Goal: Task Accomplishment & Management: Manage account settings

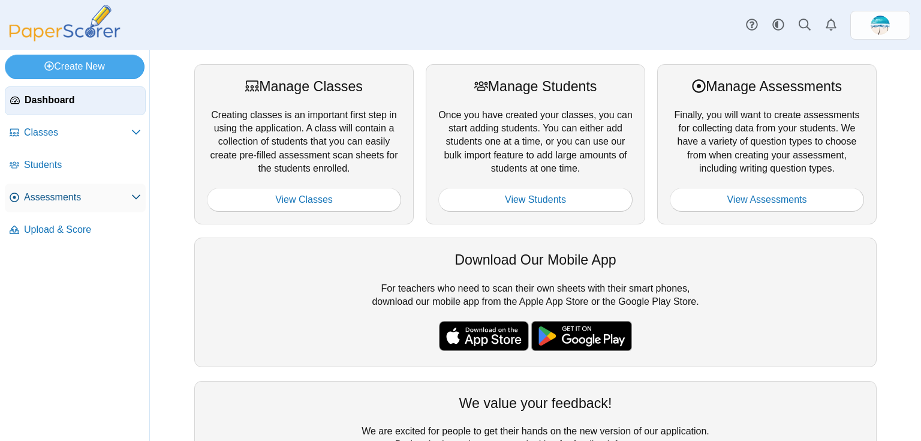
click at [19, 201] on link "Assessments" at bounding box center [75, 197] width 141 height 29
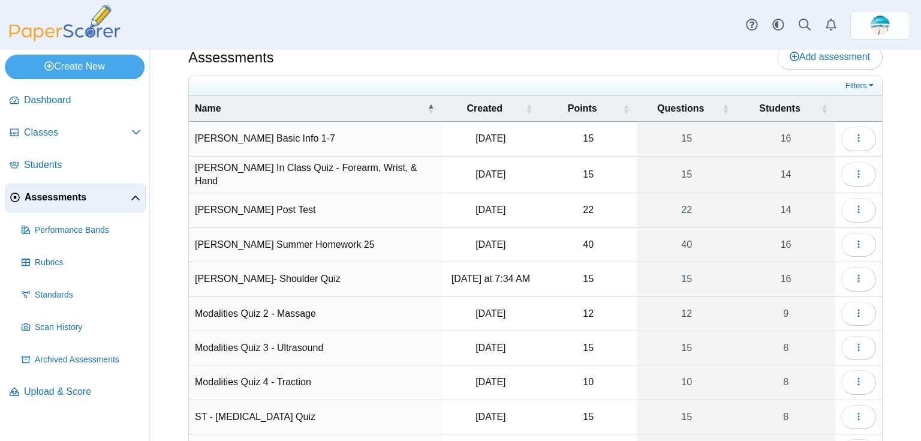
scroll to position [12, 0]
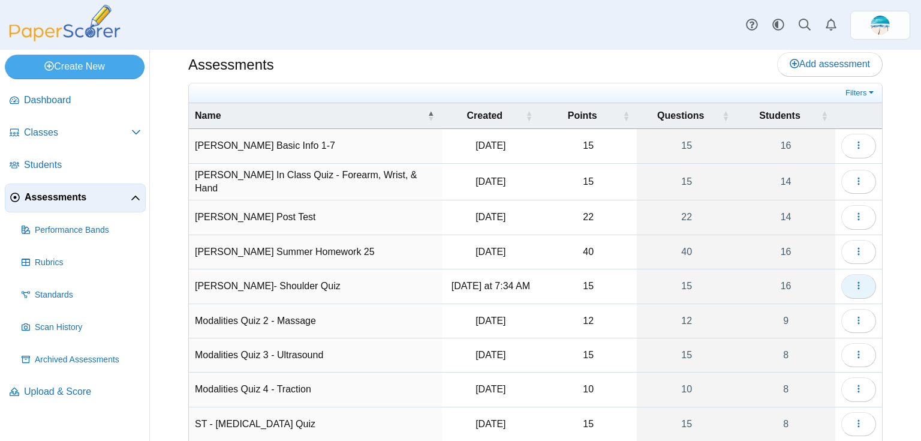
click at [841, 274] on button "button" at bounding box center [858, 286] width 35 height 24
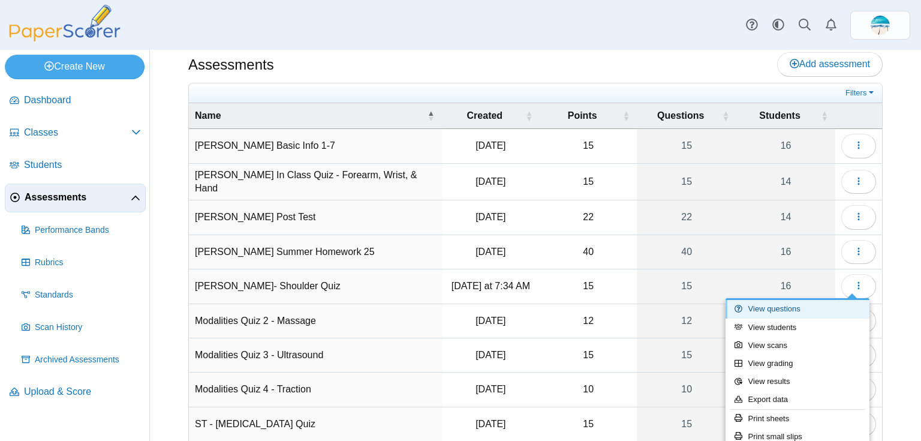
click at [789, 304] on link "View questions" at bounding box center [797, 309] width 144 height 18
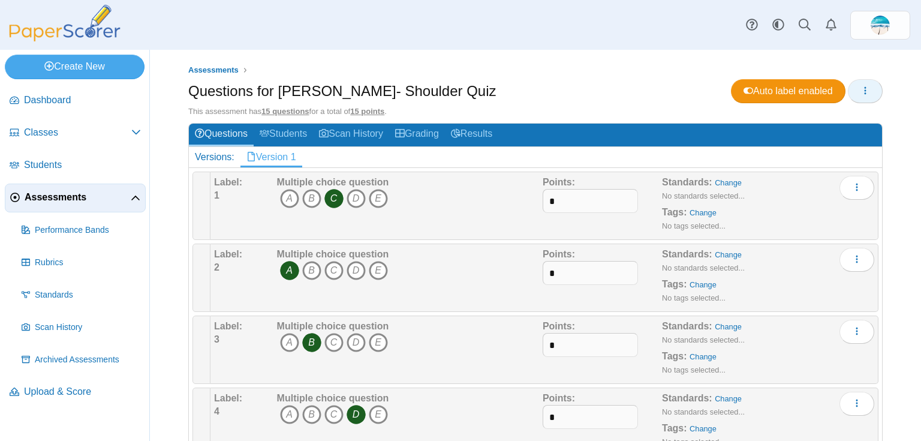
click at [861, 91] on icon "button" at bounding box center [865, 91] width 10 height 10
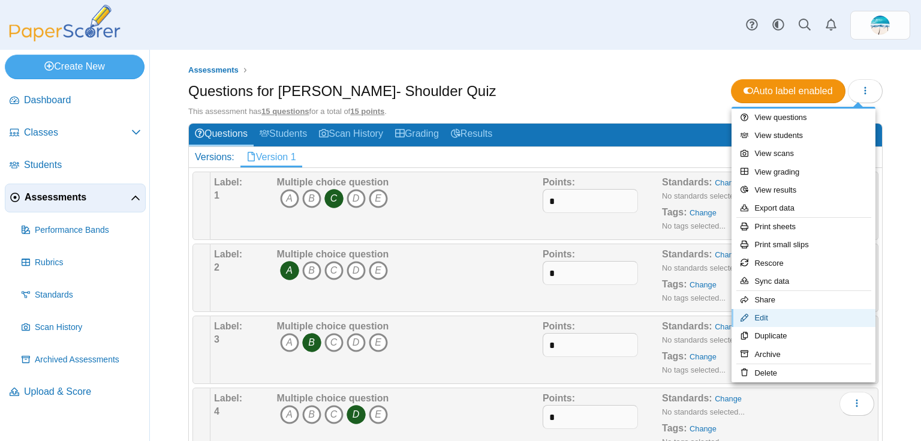
click at [822, 313] on link "Edit" at bounding box center [803, 318] width 144 height 18
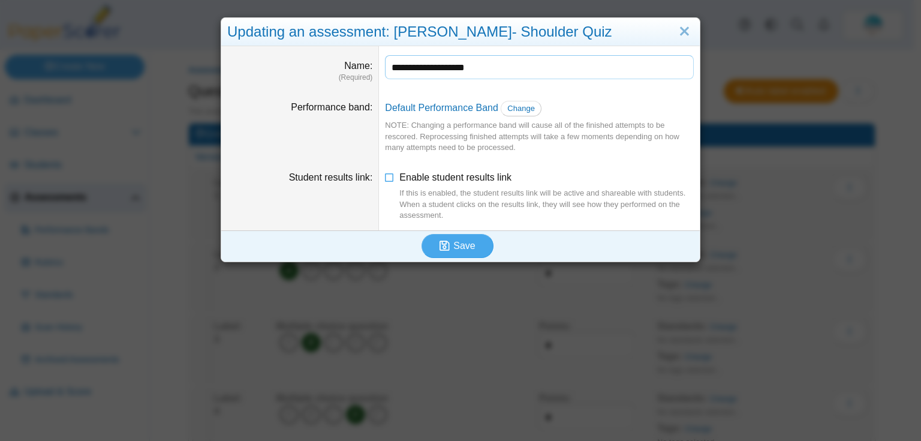
click at [480, 67] on input "**********" at bounding box center [539, 67] width 309 height 24
type input "**********"
click at [464, 243] on span "Save" at bounding box center [464, 245] width 22 height 10
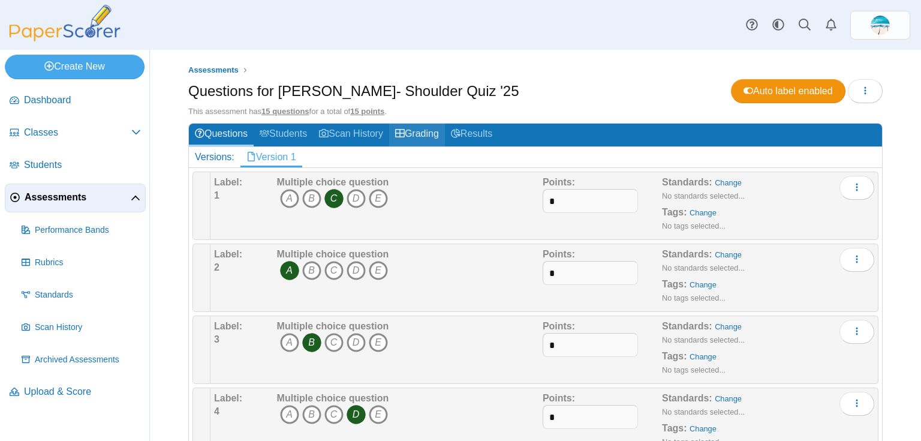
click at [445, 132] on link "Grading" at bounding box center [417, 134] width 56 height 22
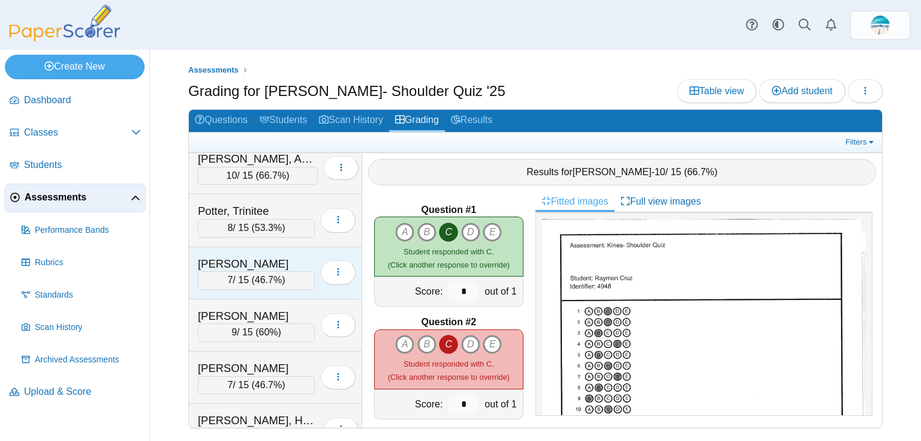
scroll to position [554, 0]
